Goal: Task Accomplishment & Management: Complete application form

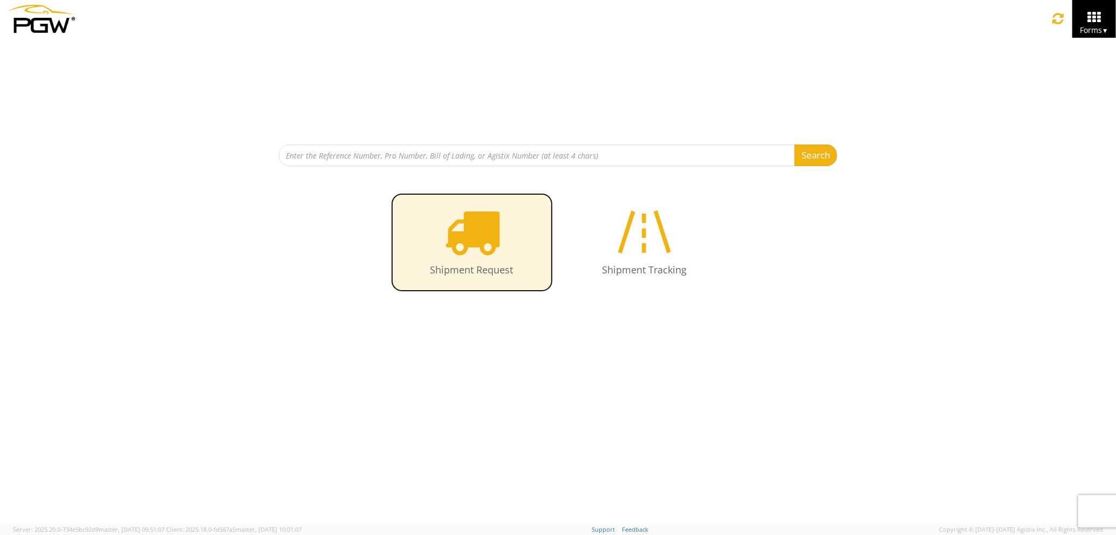
click at [473, 234] on icon at bounding box center [472, 232] width 56 height 56
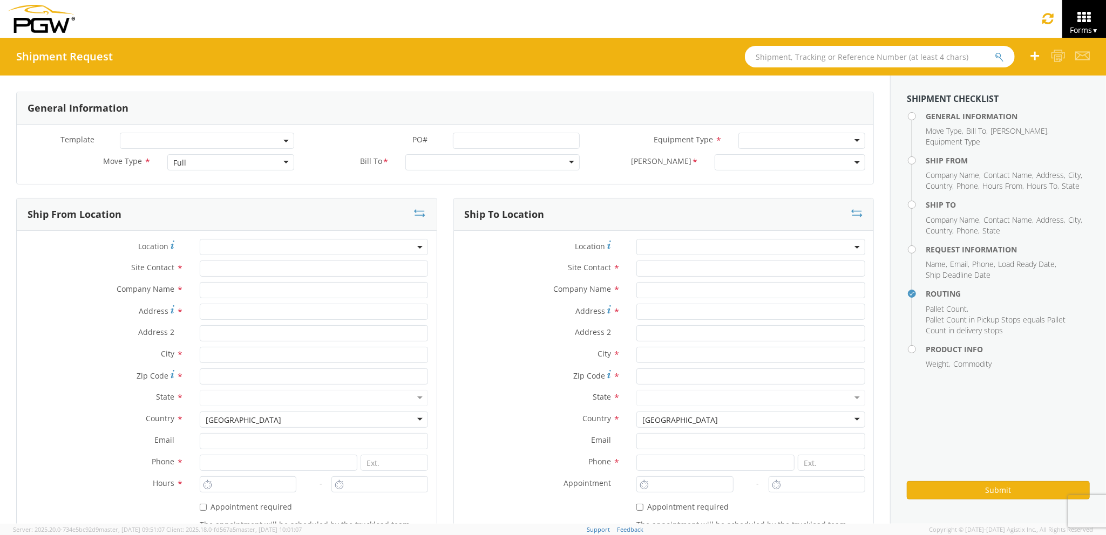
click at [215, 166] on div "Full" at bounding box center [230, 162] width 126 height 16
click at [442, 165] on div at bounding box center [492, 162] width 174 height 16
click at [277, 272] on input "text" at bounding box center [314, 269] width 229 height 16
click at [264, 291] on input "text" at bounding box center [314, 290] width 229 height 16
type input "PGW auto glass c/o AT RENTALS"
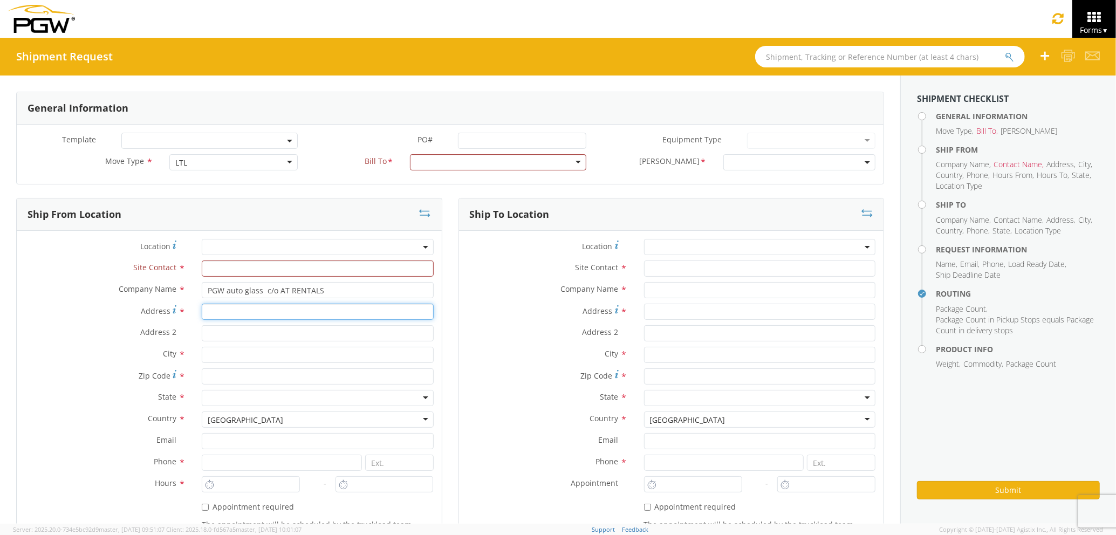
type input "2 Karen Drive"
type input "5"
type input "Westbrook"
type input "04092"
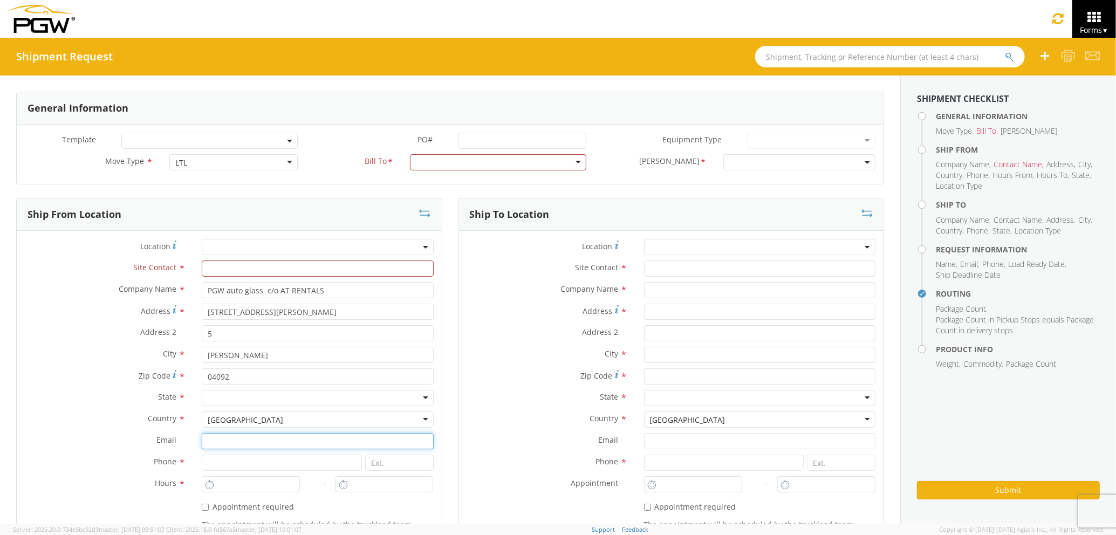
type input "JMerlino@pgwautoglass.com"
type input "2073321911"
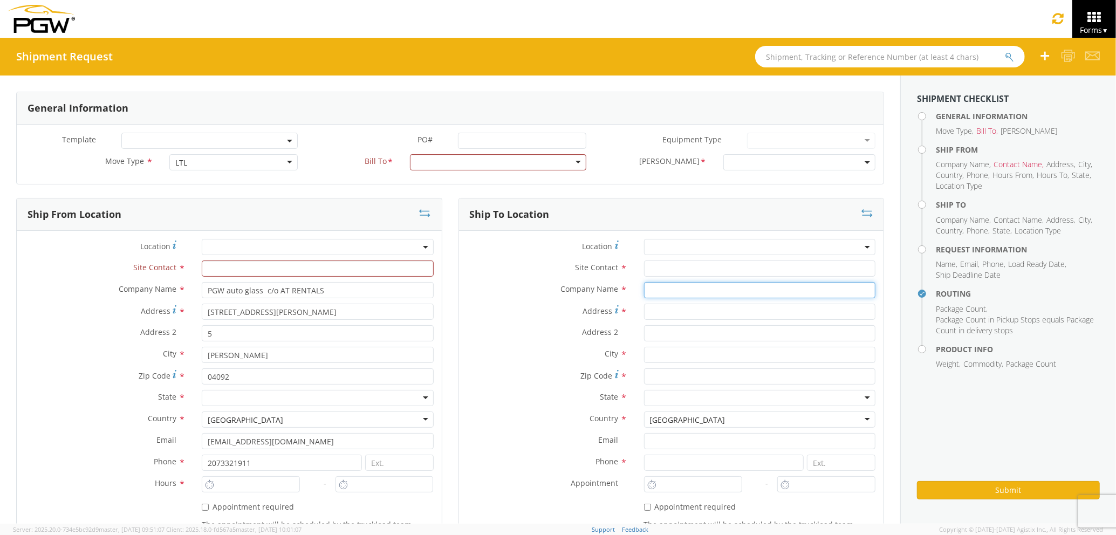
type input "PGW auto glass c/o AT RENTALS"
type input "85 HOULTON RD"
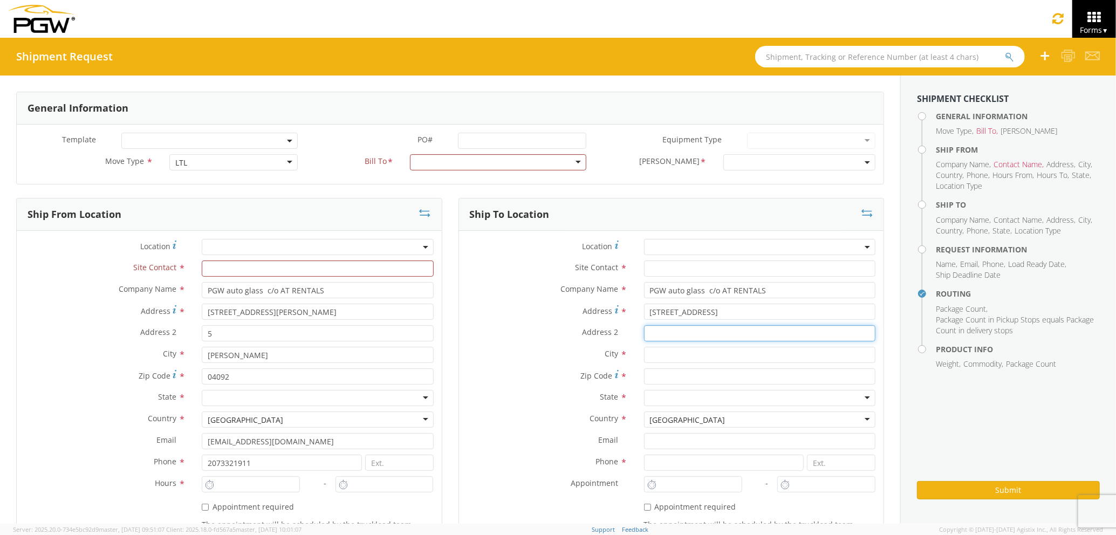
type input "5"
type input "PRESQUE ISLE"
type input "04769"
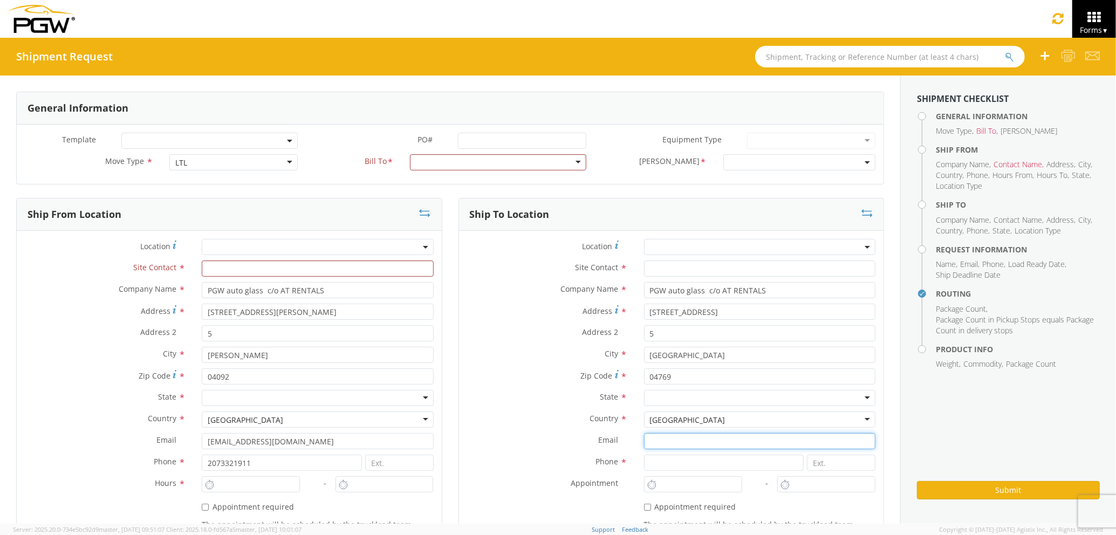
type input "JMerlino@pgwautoglass.com"
type input "2077745169"
type input "Joseph Merlino Joseph Merlino"
type input "JMerlino@pgwautoglass.com"
type input "2073329611"
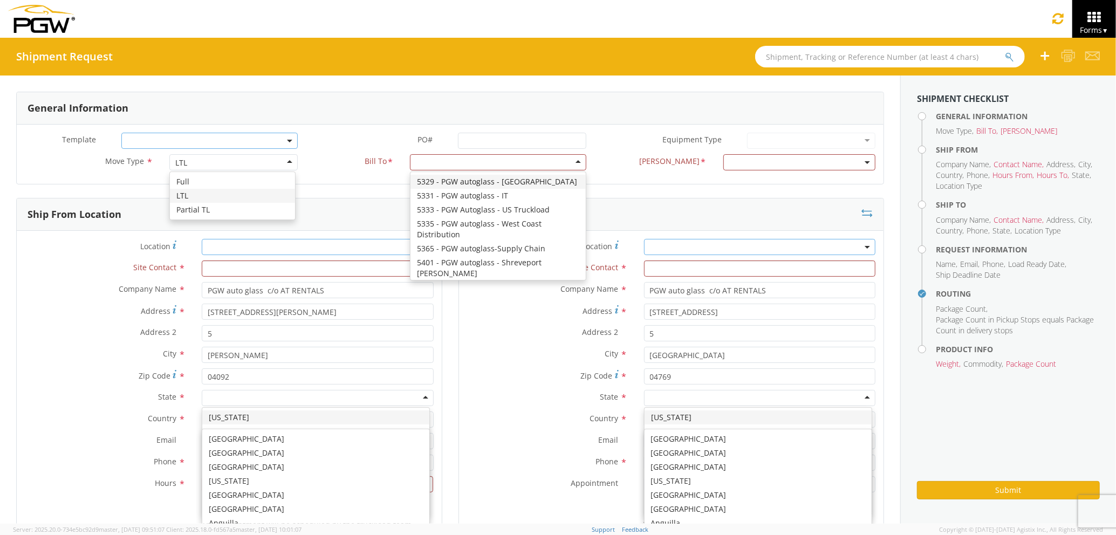
click at [438, 164] on div at bounding box center [498, 162] width 176 height 16
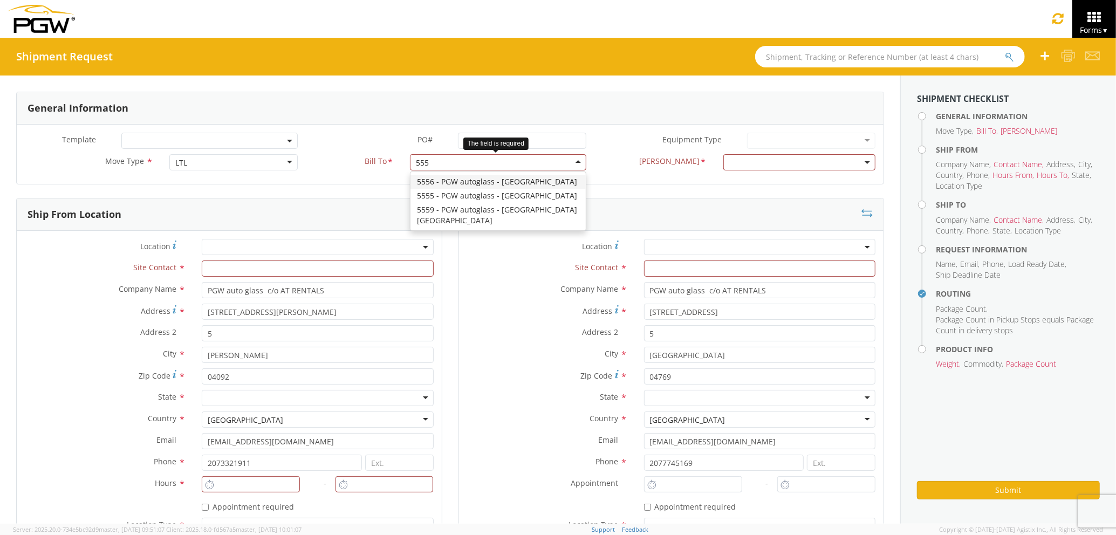
type input "5559"
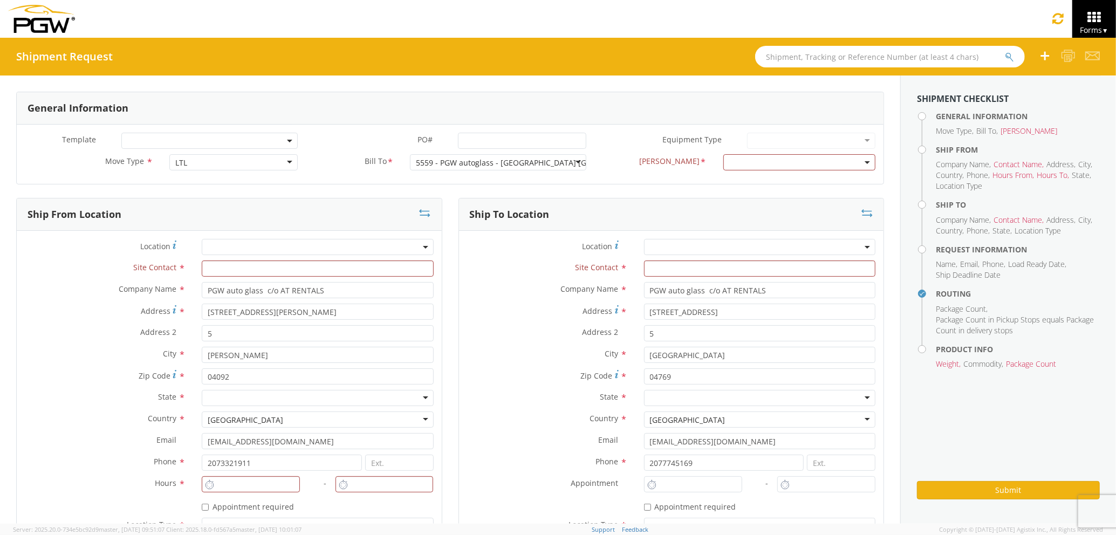
click at [751, 159] on span at bounding box center [800, 162] width 152 height 16
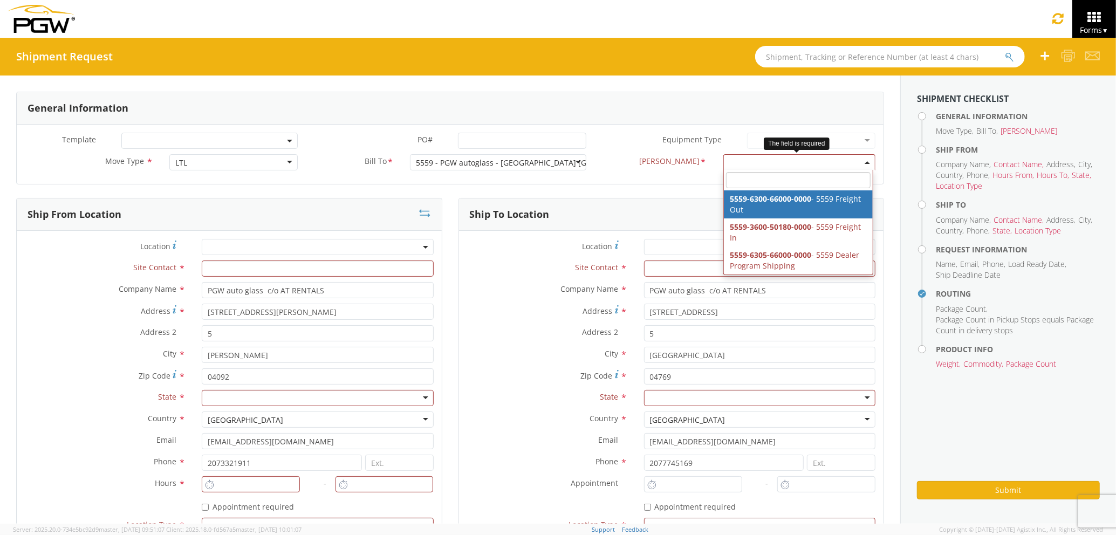
drag, startPoint x: 747, startPoint y: 195, endPoint x: 598, endPoint y: 216, distance: 150.4
select select "5559-6300-66000-0000"
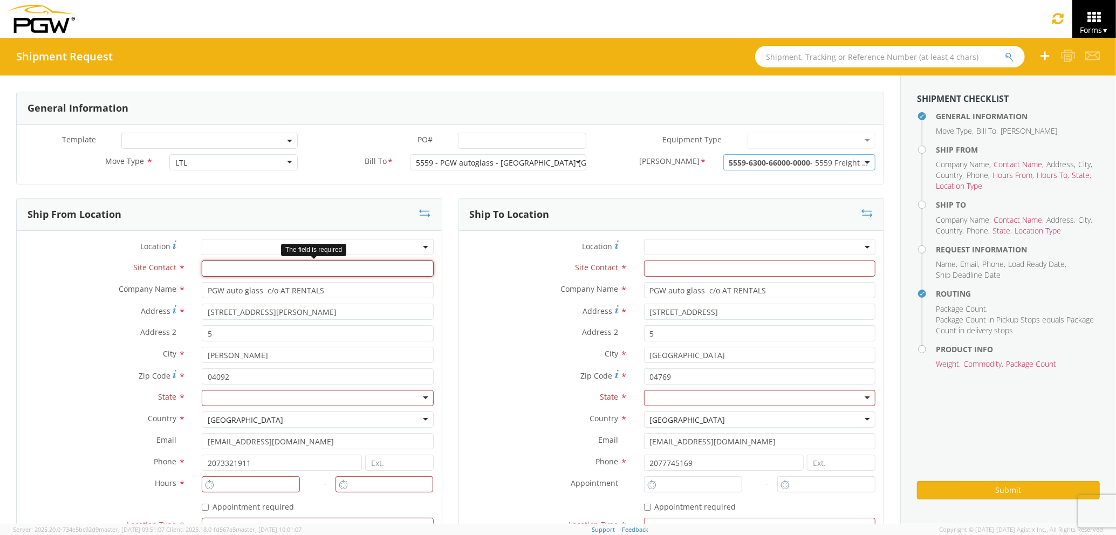
click at [265, 269] on input "text" at bounding box center [317, 269] width 231 height 16
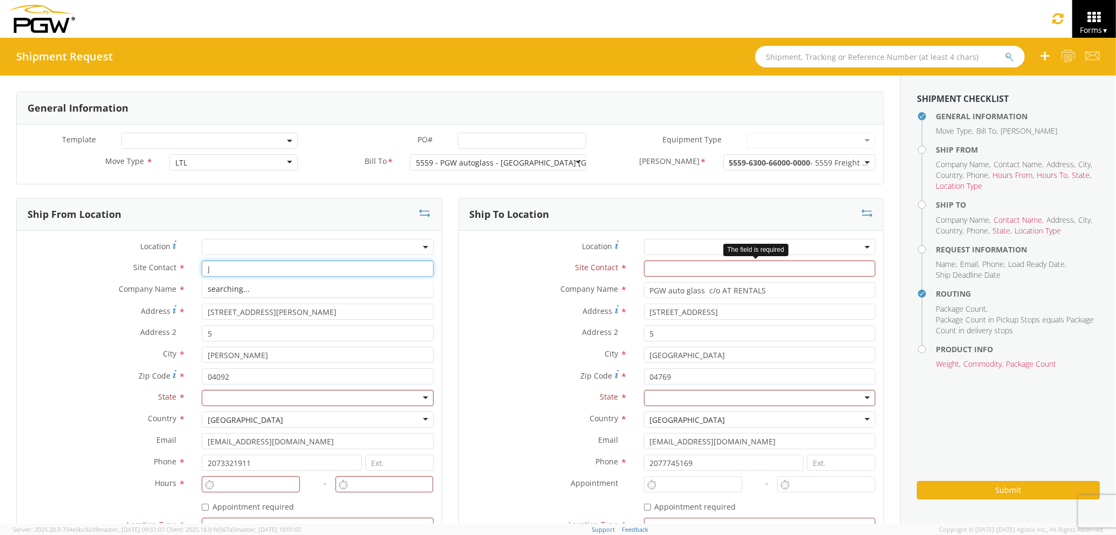
type input "J"
click at [686, 270] on input "text" at bounding box center [759, 269] width 231 height 16
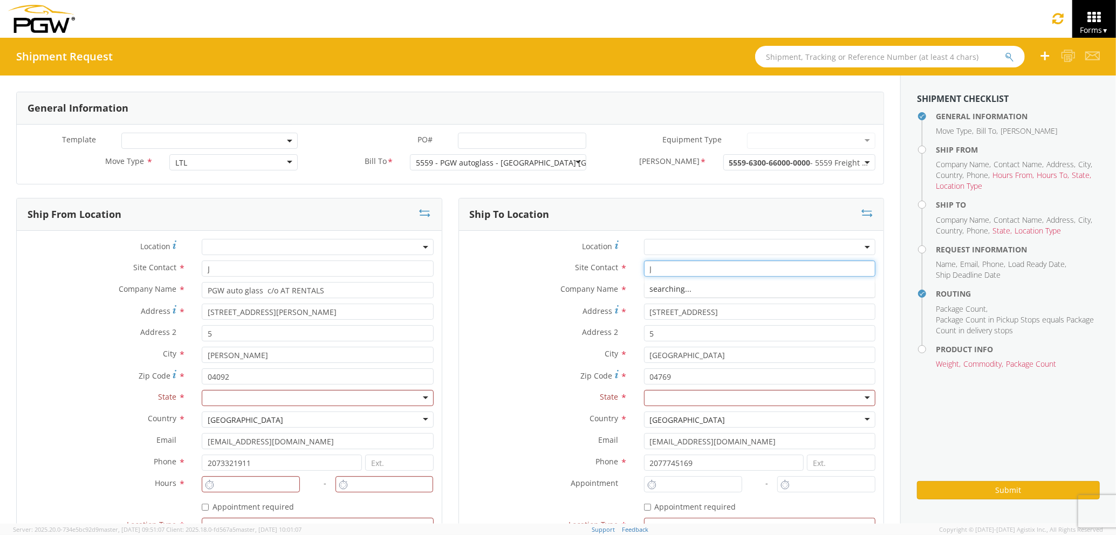
type input "J"
drag, startPoint x: 540, startPoint y: 326, endPoint x: 527, endPoint y: 327, distance: 13.0
click at [540, 325] on div "Location * Site Contact * J J 1st Pane Auto Glass - ( J ames ) 1407 Cherry Rd, …" at bounding box center [671, 400] width 425 height 322
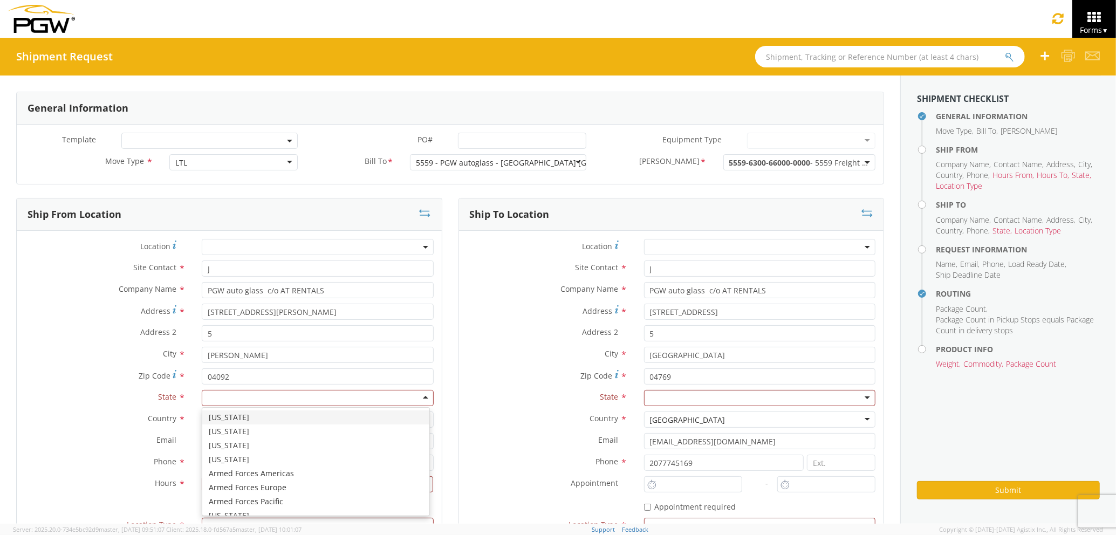
click at [303, 403] on div at bounding box center [317, 398] width 231 height 16
type input "MA"
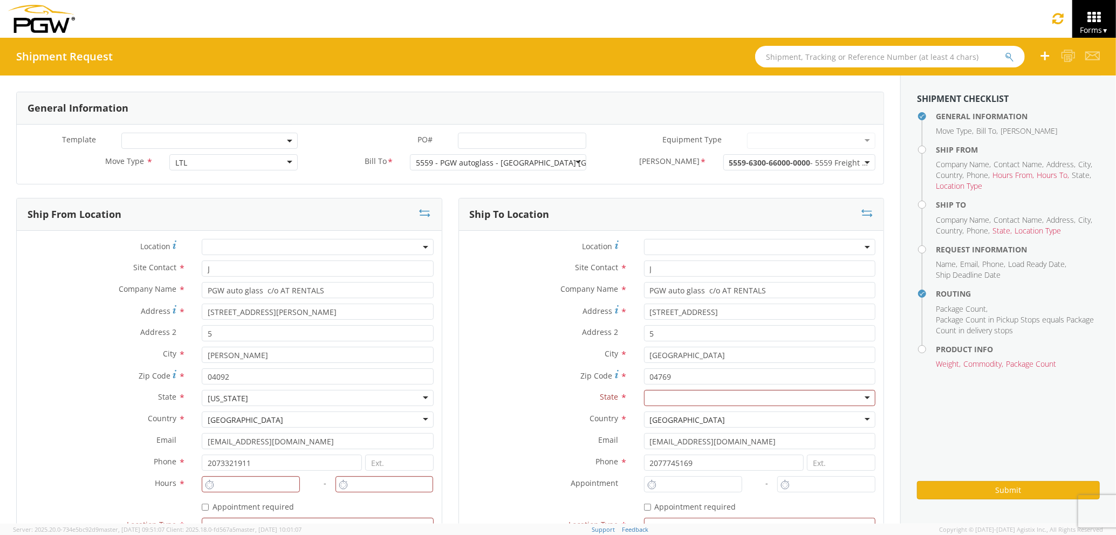
click at [665, 397] on div at bounding box center [759, 398] width 231 height 16
type input "MA"
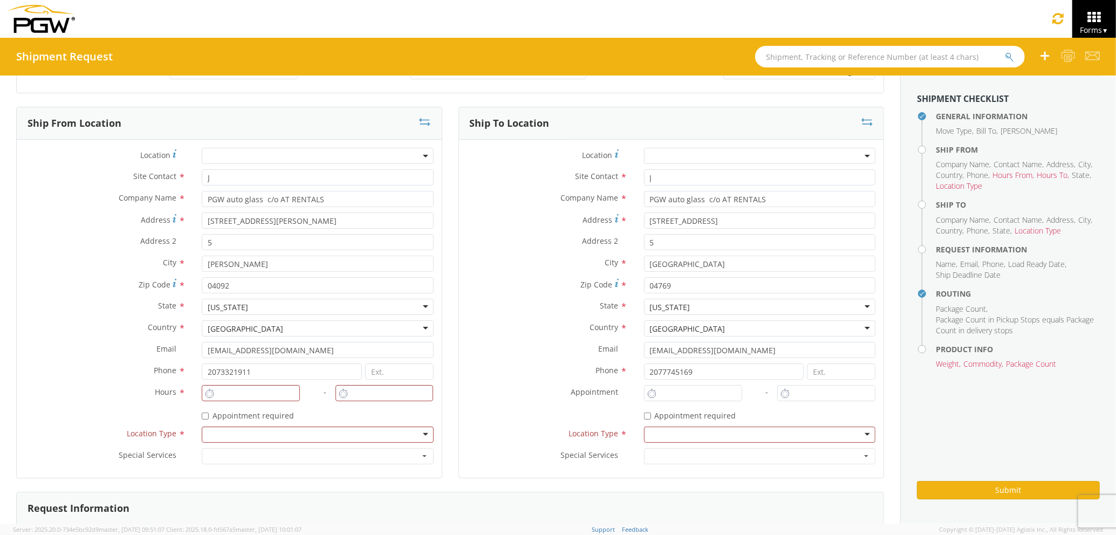
scroll to position [216, 0]
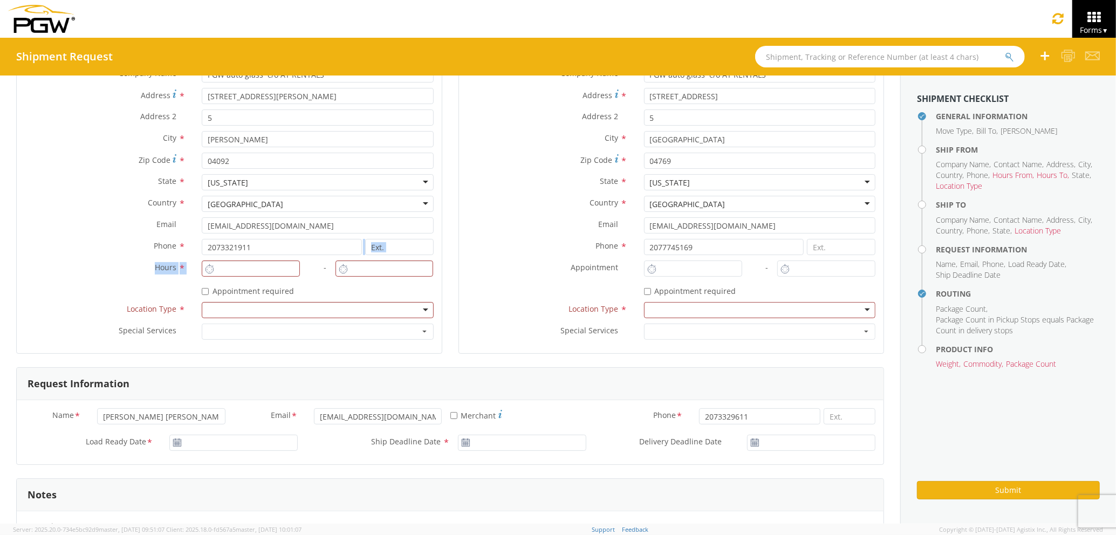
click at [255, 262] on div "Location * Site Contact * J J 1st Pane Auto Glass - ( J ames ) 1407 Cherry Rd, …" at bounding box center [229, 184] width 425 height 322
type input "2:00 PM"
type input "3:00 PM"
click at [255, 266] on input "2:00 PM" at bounding box center [251, 269] width 98 height 16
type input "3:00 PM"
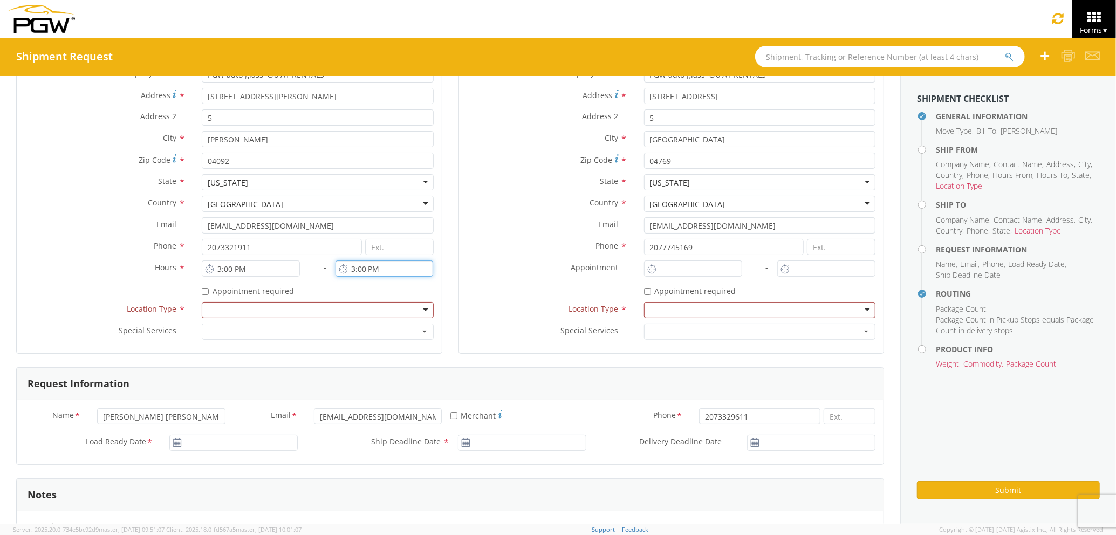
drag, startPoint x: 383, startPoint y: 268, endPoint x: 317, endPoint y: 277, distance: 66.5
click at [317, 277] on div "Location * Site Contact * J J 1st Pane Auto Glass - ( J ames ) 1407 Cherry Rd, …" at bounding box center [229, 184] width 425 height 322
click at [351, 270] on input "3:00 PM" at bounding box center [385, 269] width 98 height 16
type input "4:00 PM"
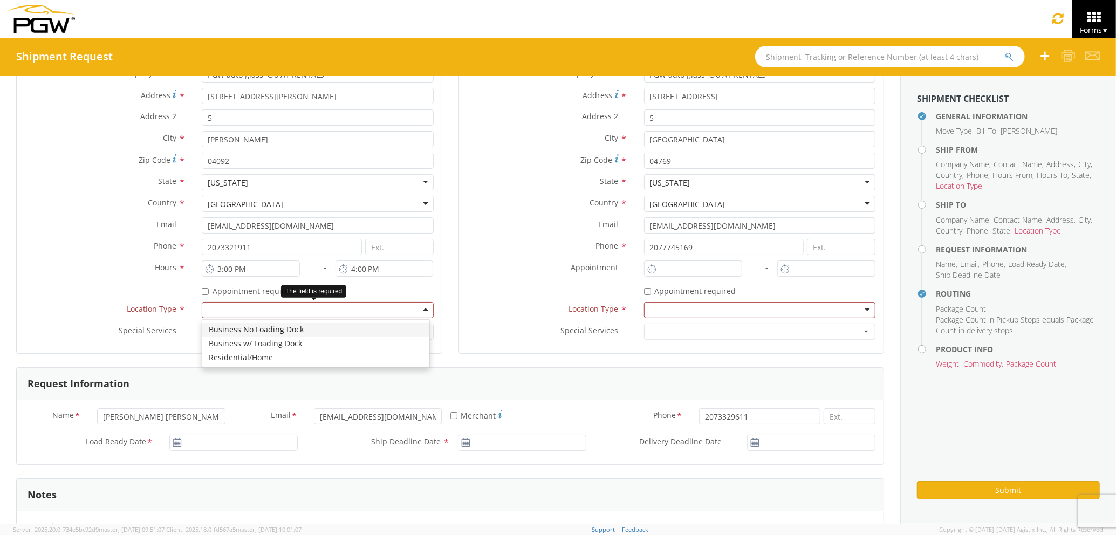
click at [374, 313] on div at bounding box center [317, 310] width 231 height 16
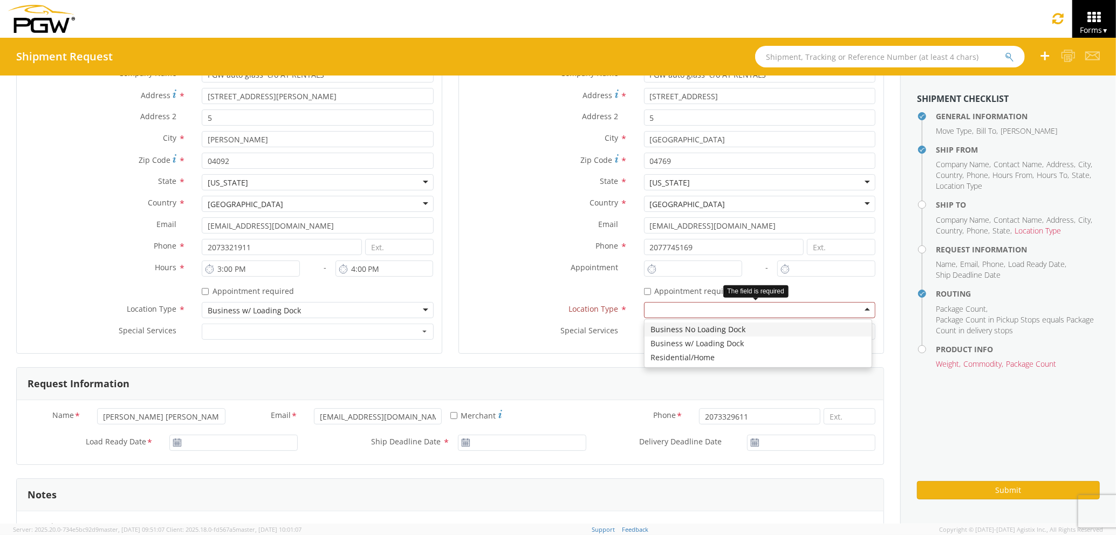
click at [700, 309] on div at bounding box center [759, 310] width 231 height 16
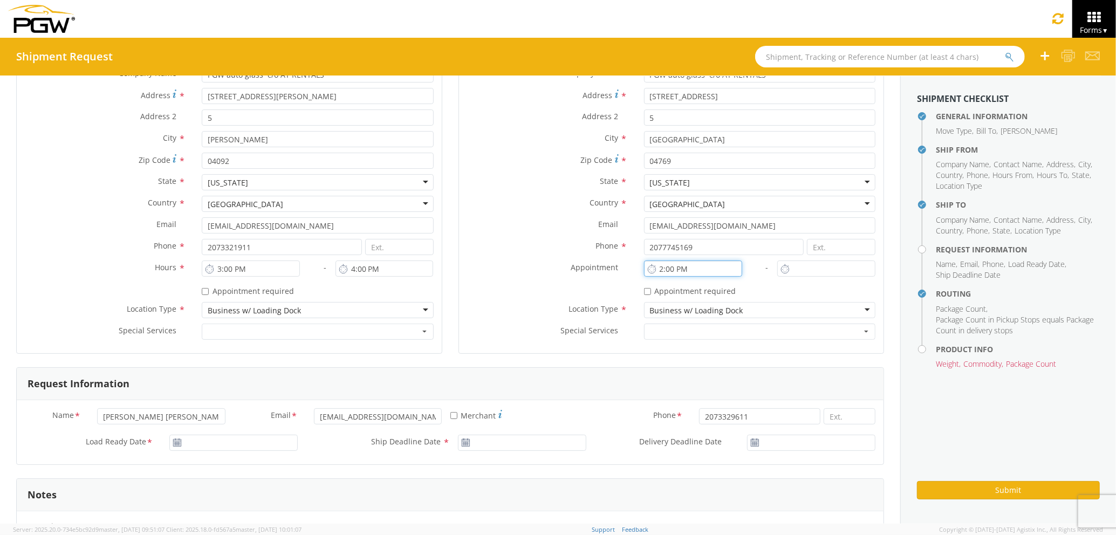
click at [678, 265] on input "2:00 PM" at bounding box center [693, 269] width 98 height 16
drag, startPoint x: 683, startPoint y: 265, endPoint x: 632, endPoint y: 263, distance: 50.2
click at [636, 263] on div "2:00 PM" at bounding box center [689, 269] width 106 height 16
type input "7:00 AM"
click at [834, 275] on input "2:00 PM" at bounding box center [827, 269] width 98 height 16
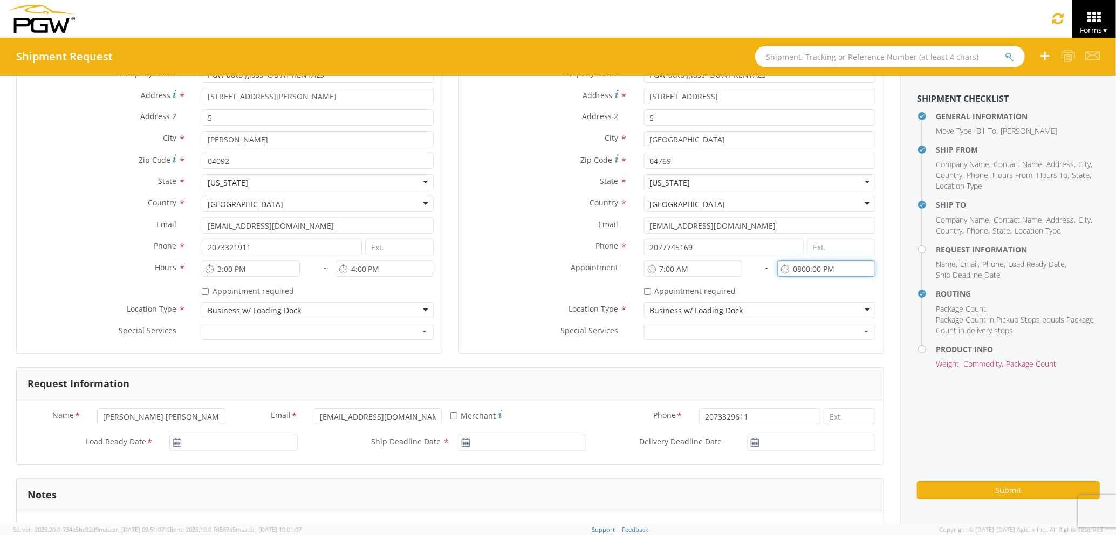
drag, startPoint x: 837, startPoint y: 268, endPoint x: 745, endPoint y: 272, distance: 92.9
click at [745, 272] on div "Location * Site Contact * J J 1st Pane Auto Glass - ( J ames ) 1407 Cherry Rd, …" at bounding box center [671, 184] width 425 height 322
type input "8:00 AM"
type input "10/09/2025"
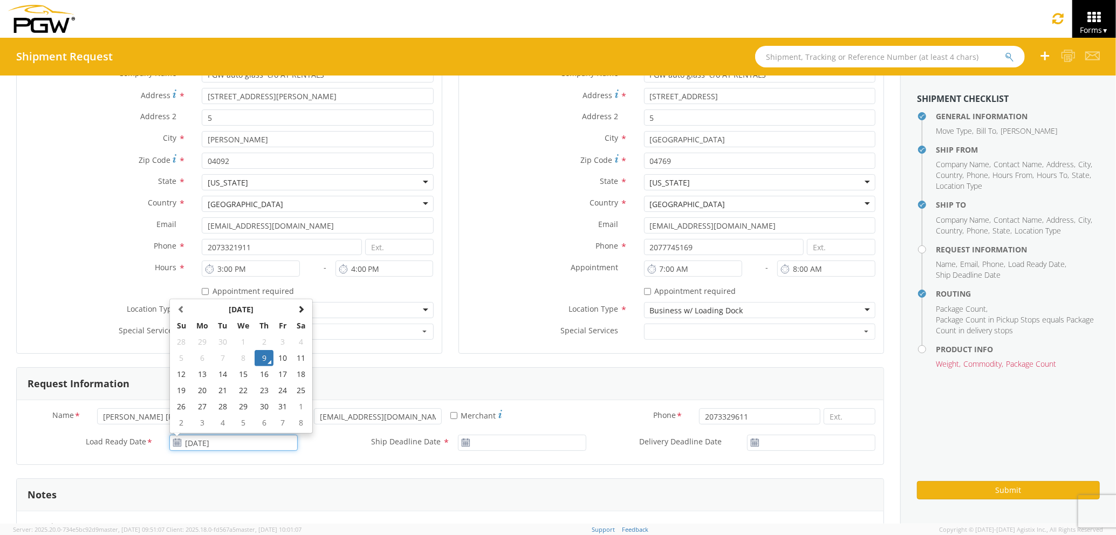
click at [190, 447] on input "10/09/2025" at bounding box center [233, 443] width 128 height 16
click at [262, 355] on td "9" at bounding box center [264, 358] width 19 height 16
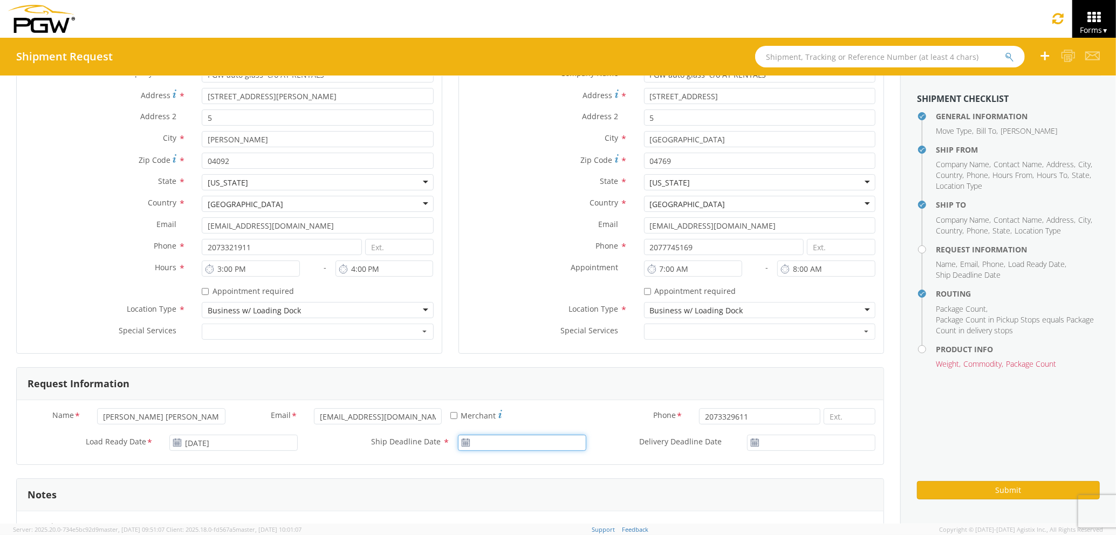
type input "10/09/2025"
click at [489, 445] on input "10/09/2025" at bounding box center [522, 443] width 128 height 16
drag, startPoint x: 547, startPoint y: 352, endPoint x: 557, endPoint y: 366, distance: 16.9
click at [548, 352] on td "9" at bounding box center [553, 358] width 19 height 16
click at [801, 443] on input "10/09/2025" at bounding box center [811, 443] width 128 height 16
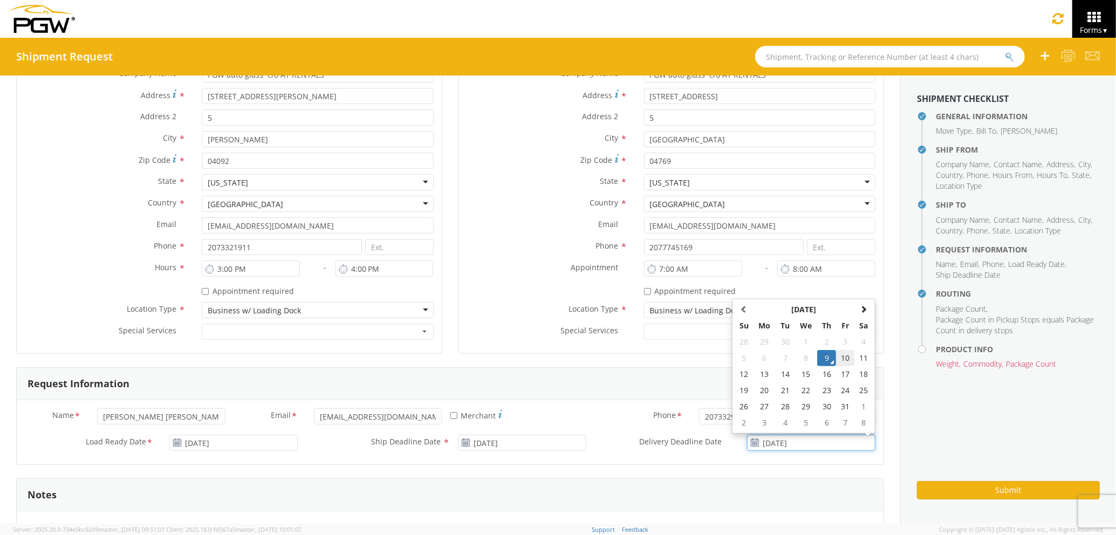
click at [836, 360] on td "10" at bounding box center [845, 358] width 18 height 16
type input "10/10/2025"
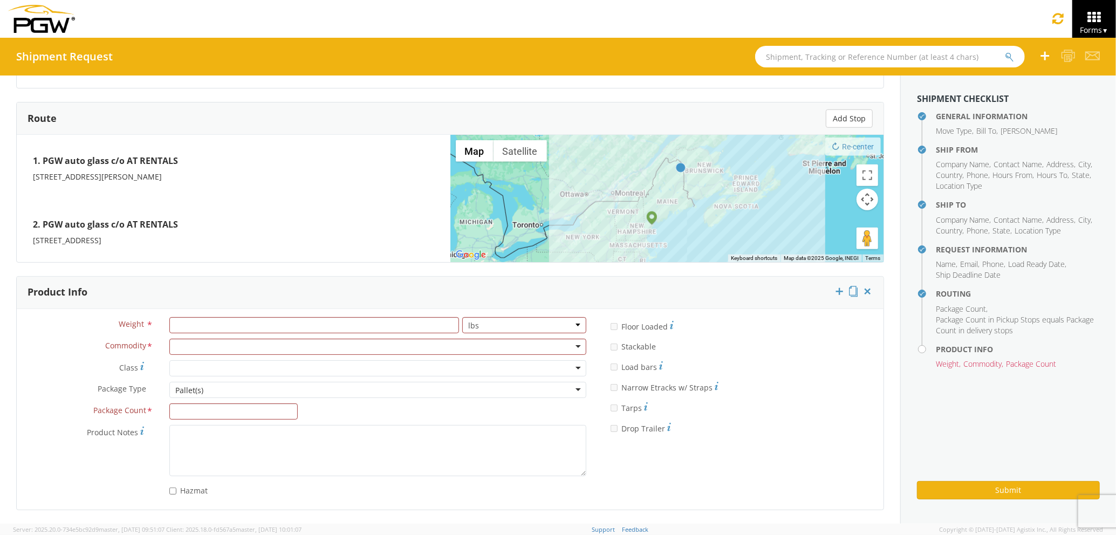
scroll to position [823, 0]
click at [234, 326] on input "number" at bounding box center [314, 325] width 290 height 16
type input "800"
click at [234, 340] on div at bounding box center [377, 347] width 417 height 16
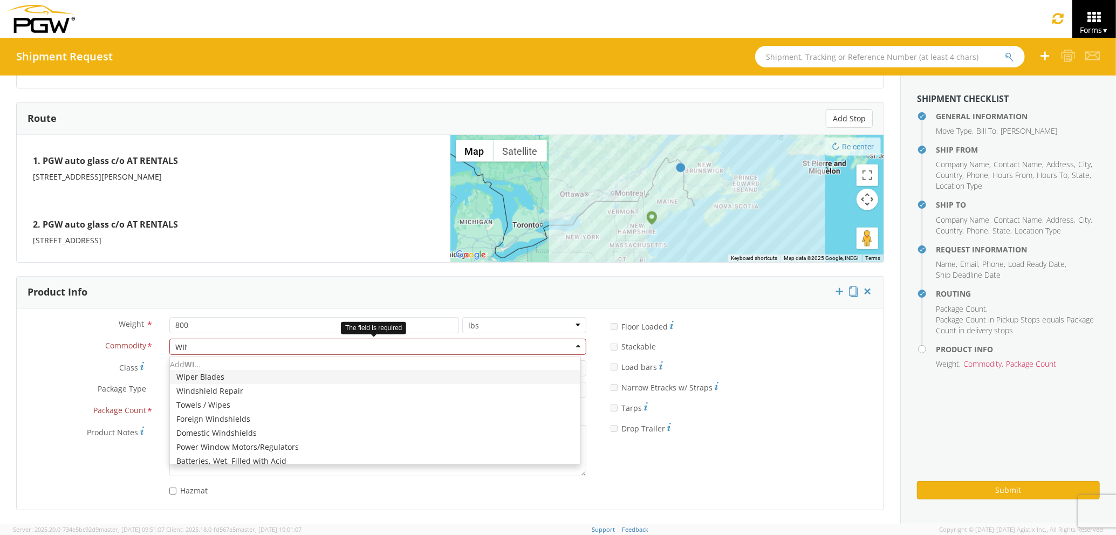
type input "WIND"
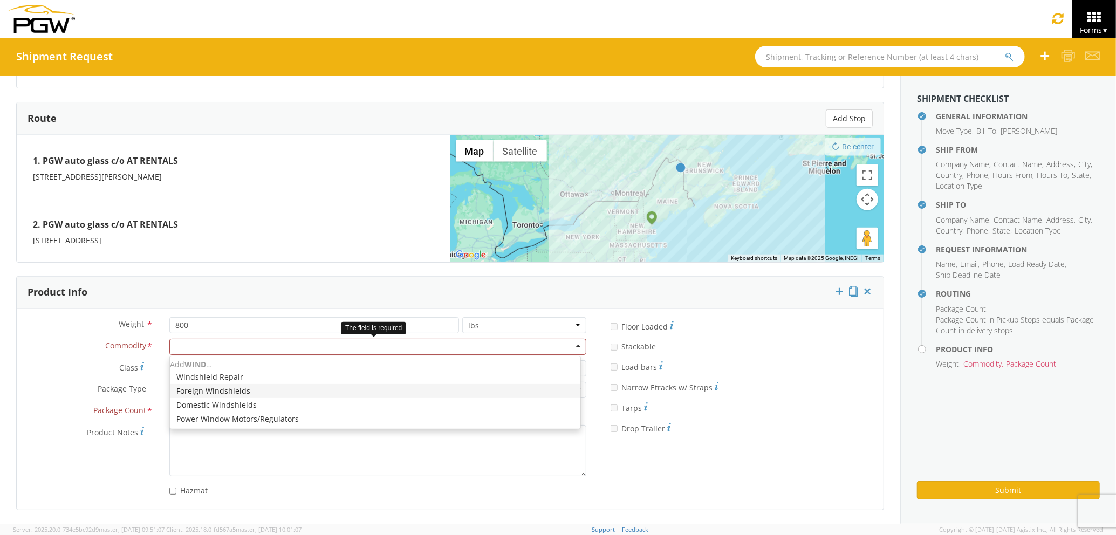
scroll to position [0, 0]
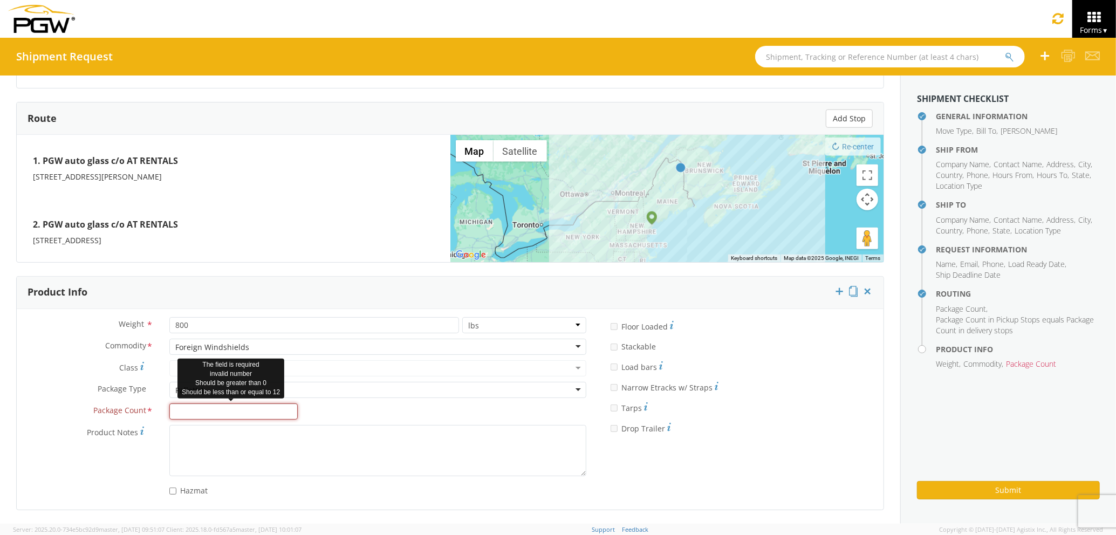
click at [208, 406] on input "Package Count *" at bounding box center [233, 412] width 128 height 16
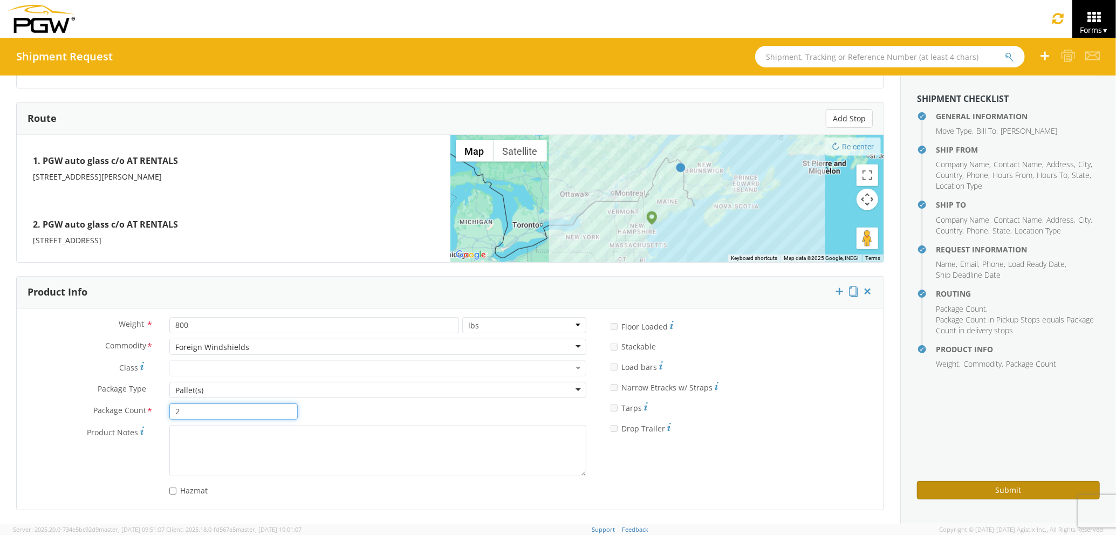
type input "2"
click at [1018, 481] on button "Submit" at bounding box center [1008, 490] width 183 height 18
